Goal: Use online tool/utility: Utilize a website feature to perform a specific function

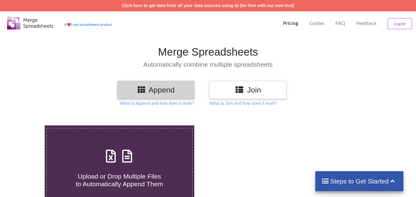
click at [158, 89] on h3 "Append" at bounding box center [156, 90] width 68 height 9
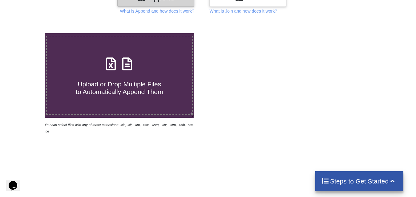
scroll to position [31, 0]
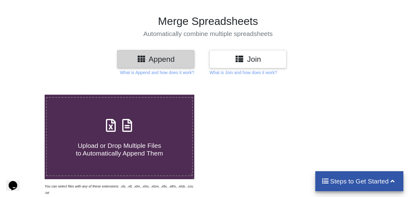
click at [71, 33] on h4 "Automatically combine multiple spreadsheets" at bounding box center [208, 34] width 422 height 8
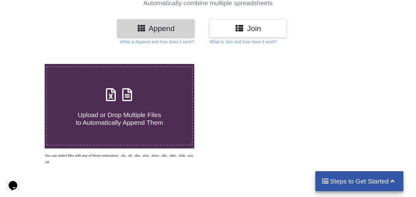
click at [122, 91] on icon at bounding box center [127, 91] width 15 height 13
click at [28, 64] on input "Upload or Drop Multiple Files to Automatically Append Them" at bounding box center [28, 64] width 0 height 0
type input "C:\fakepath\1 APL-2024-SALES.xls"
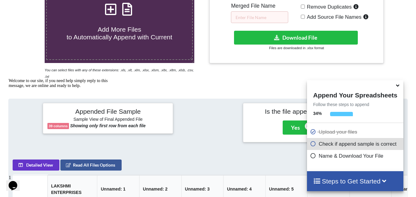
scroll to position [116, 0]
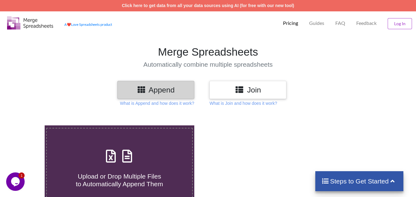
click at [116, 147] on div "Upload or Drop Multiple Files to Automatically Append Them" at bounding box center [119, 168] width 145 height 42
click at [28, 126] on input "Upload or Drop Multiple Files to Automatically Append Them" at bounding box center [28, 126] width 0 height 0
type input "C:\fakepath\1 APL-2024-SALES.xls"
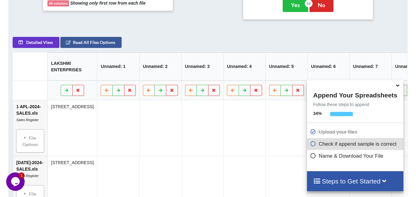
scroll to position [270, 0]
click at [400, 86] on icon at bounding box center [398, 85] width 6 height 6
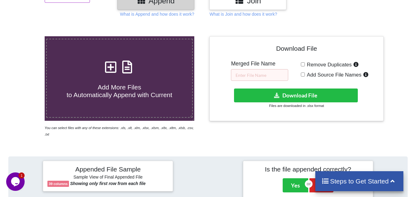
scroll to position [79, 0]
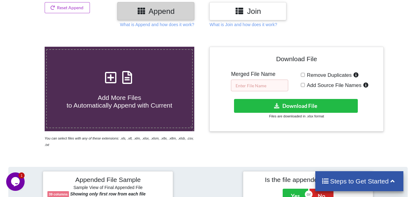
click at [264, 87] on input "text" at bounding box center [259, 86] width 57 height 12
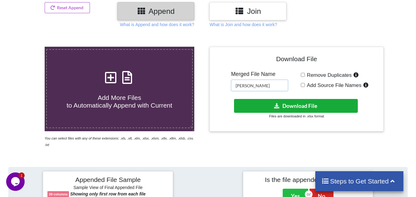
type input "SAL"
click at [266, 104] on button "Download File" at bounding box center [296, 106] width 124 height 14
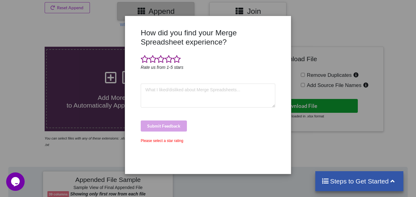
click at [234, 99] on button "Download File" at bounding box center [296, 106] width 124 height 14
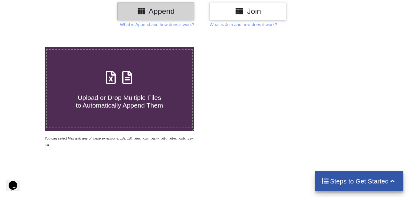
click at [144, 99] on span "Upload or Drop Multiple Files to Automatically Append Them" at bounding box center [119, 101] width 87 height 15
click at [28, 47] on input "Upload or Drop Multiple Files to Automatically Append Them" at bounding box center [28, 47] width 0 height 0
type input "C:\fakepath\1 APR.xls"
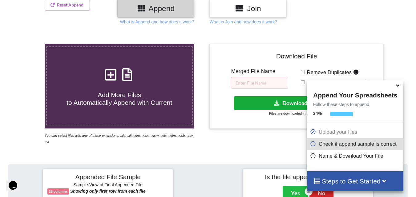
scroll to position [92, 0]
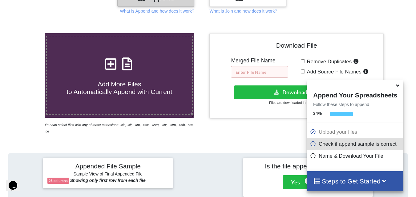
click at [260, 73] on input "text" at bounding box center [259, 72] width 57 height 12
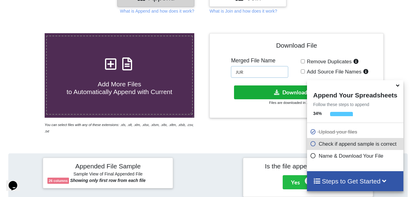
type input "JUR"
click at [253, 90] on button "Download File" at bounding box center [296, 93] width 124 height 14
